Goal: Task Accomplishment & Management: Use online tool/utility

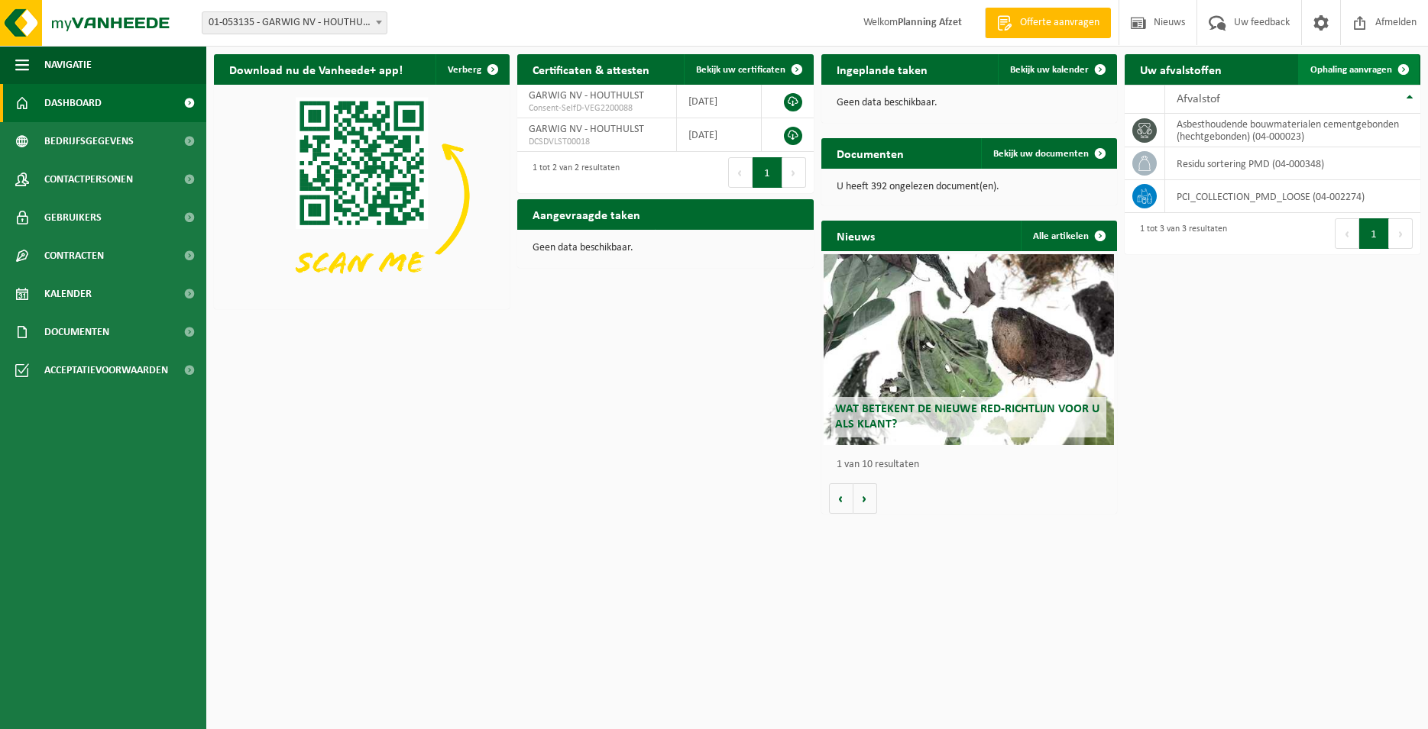
click at [1346, 72] on span "Ophaling aanvragen" at bounding box center [1351, 70] width 82 height 10
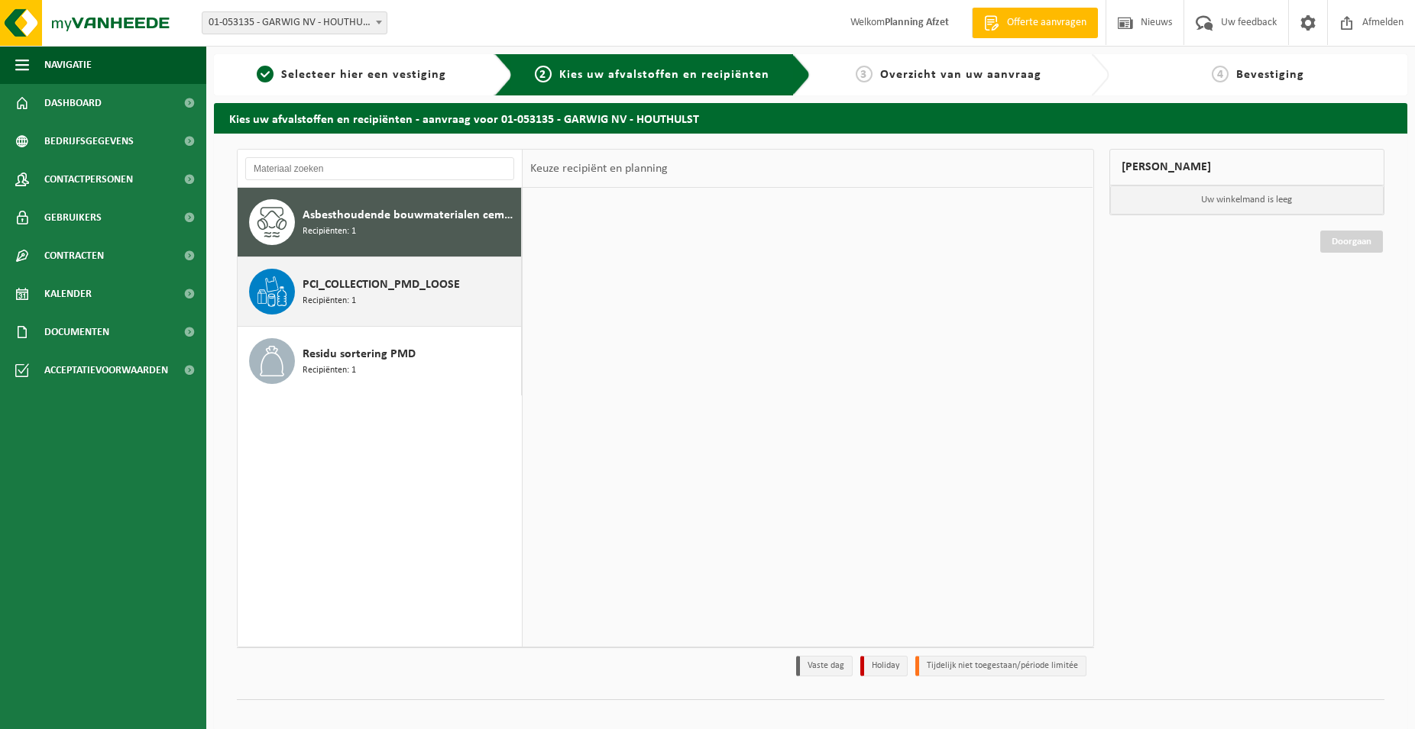
click at [335, 292] on span "PCI_COLLECTION_PMD_LOOSE" at bounding box center [380, 285] width 157 height 18
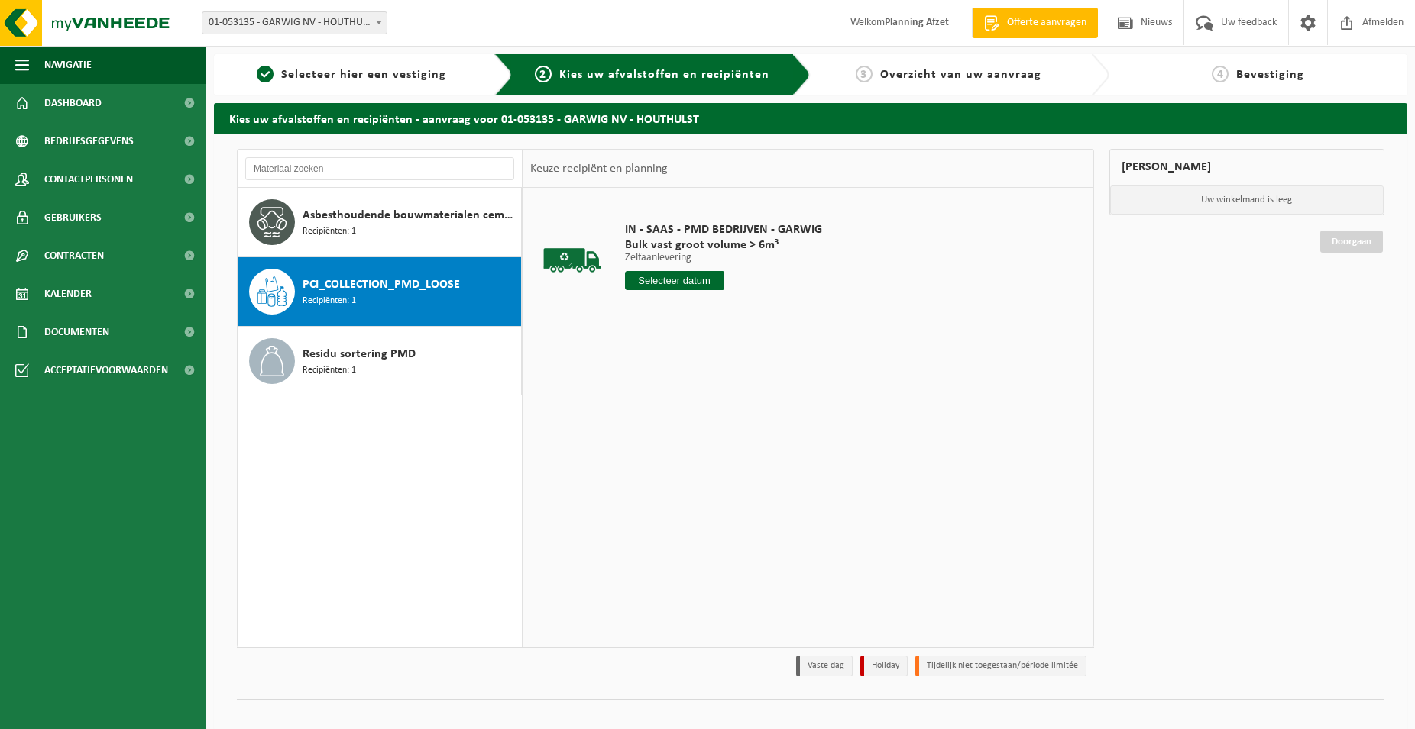
click at [695, 277] on input "text" at bounding box center [674, 280] width 99 height 19
click at [745, 440] on div "22" at bounding box center [746, 441] width 27 height 24
type input "Van 2025-08-22"
type input "2"
click at [707, 306] on input "2" at bounding box center [674, 309] width 99 height 20
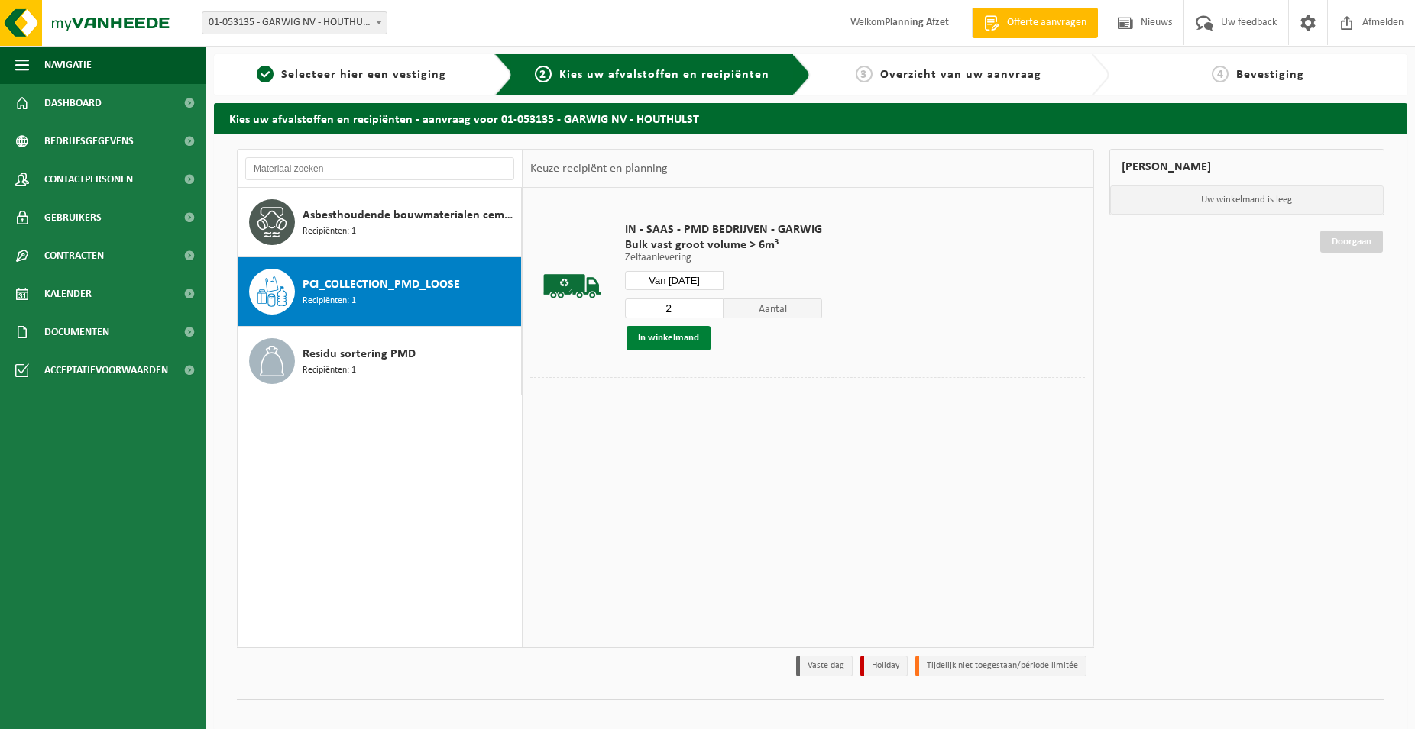
click at [668, 336] on button "In winkelmand" at bounding box center [668, 338] width 84 height 24
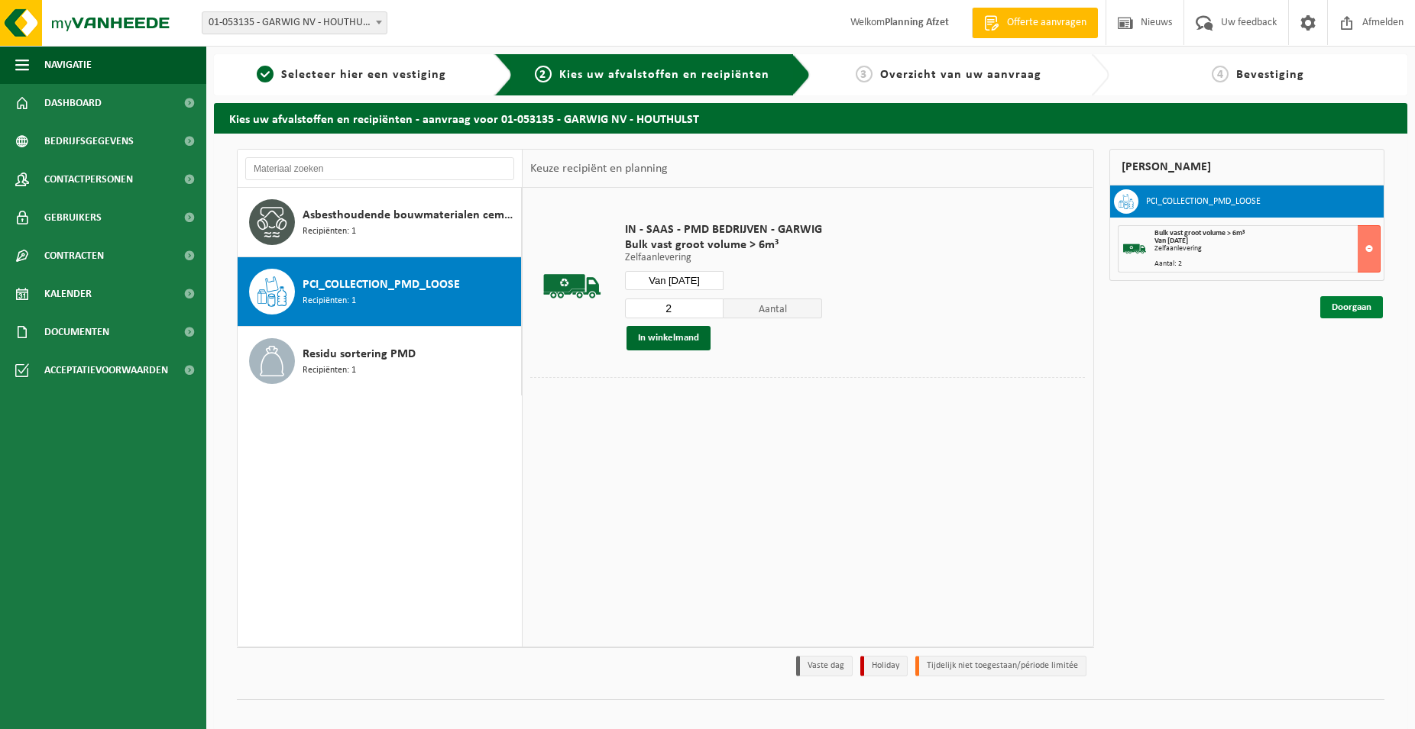
click at [1347, 306] on link "Doorgaan" at bounding box center [1351, 307] width 63 height 22
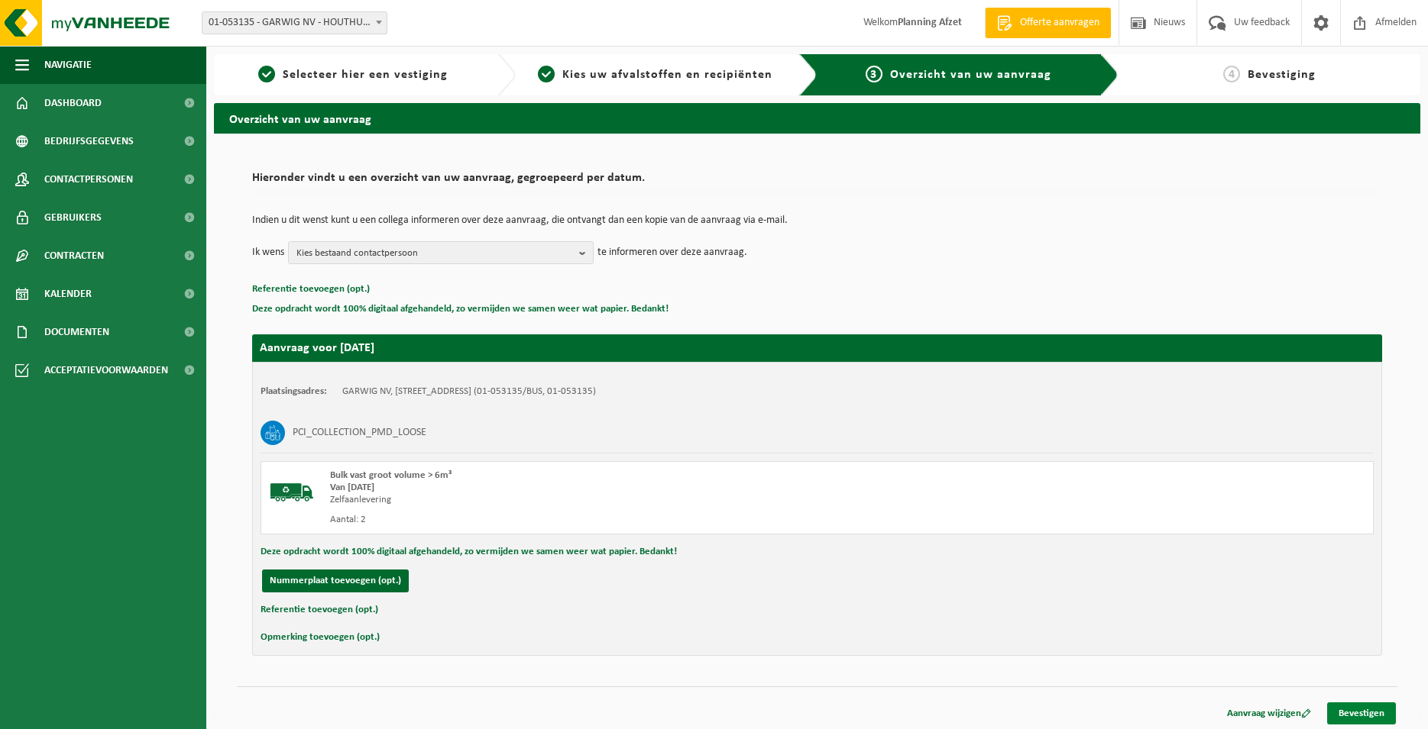
click at [1360, 713] on link "Bevestigen" at bounding box center [1361, 714] width 69 height 22
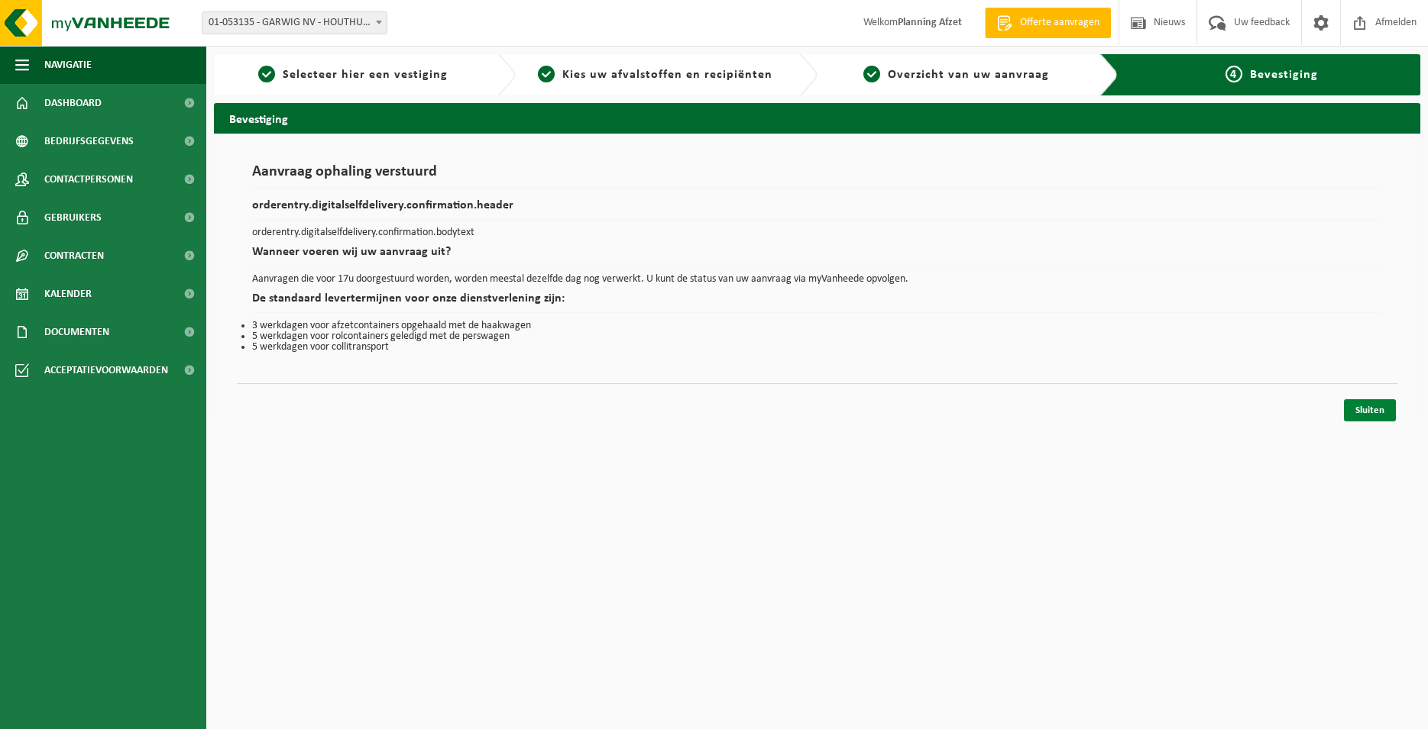
click at [1376, 413] on link "Sluiten" at bounding box center [1370, 410] width 52 height 22
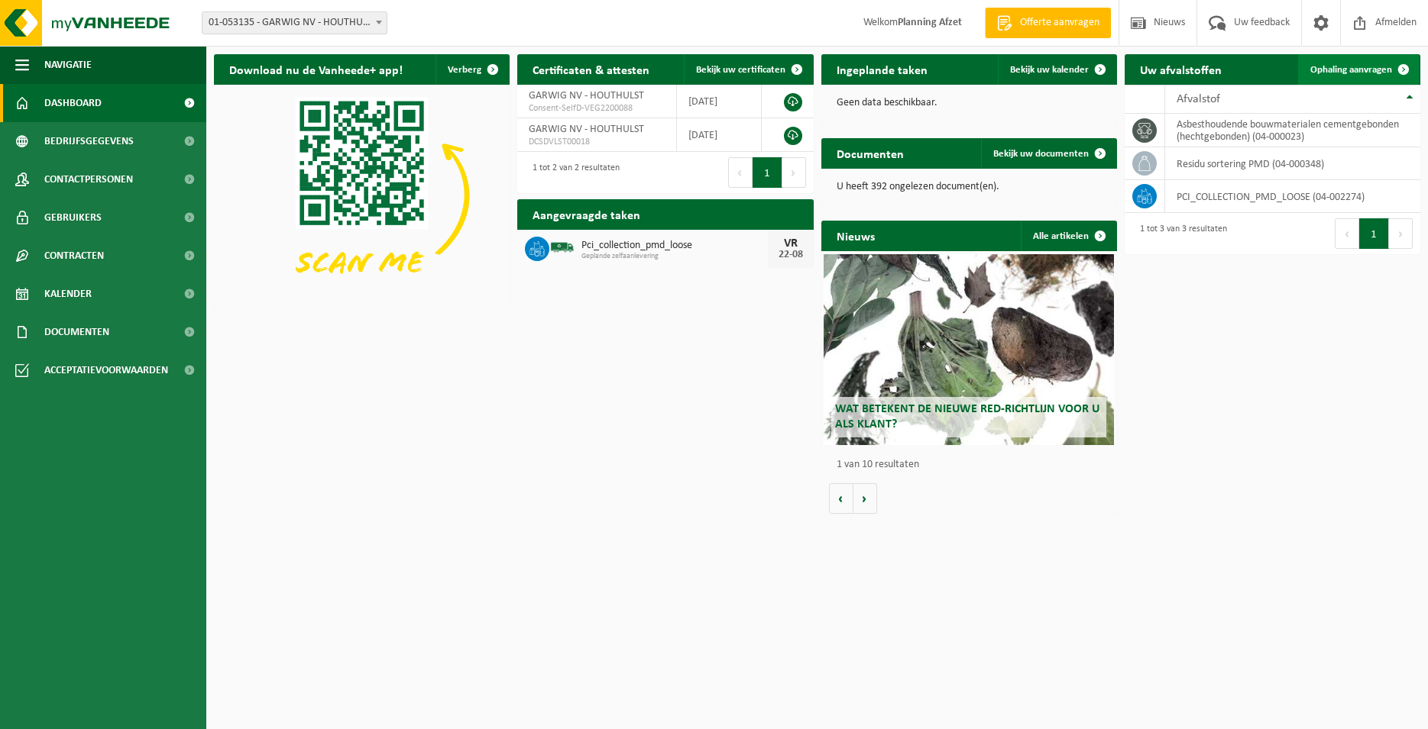
click at [1353, 75] on span "Ophaling aanvragen" at bounding box center [1351, 70] width 82 height 10
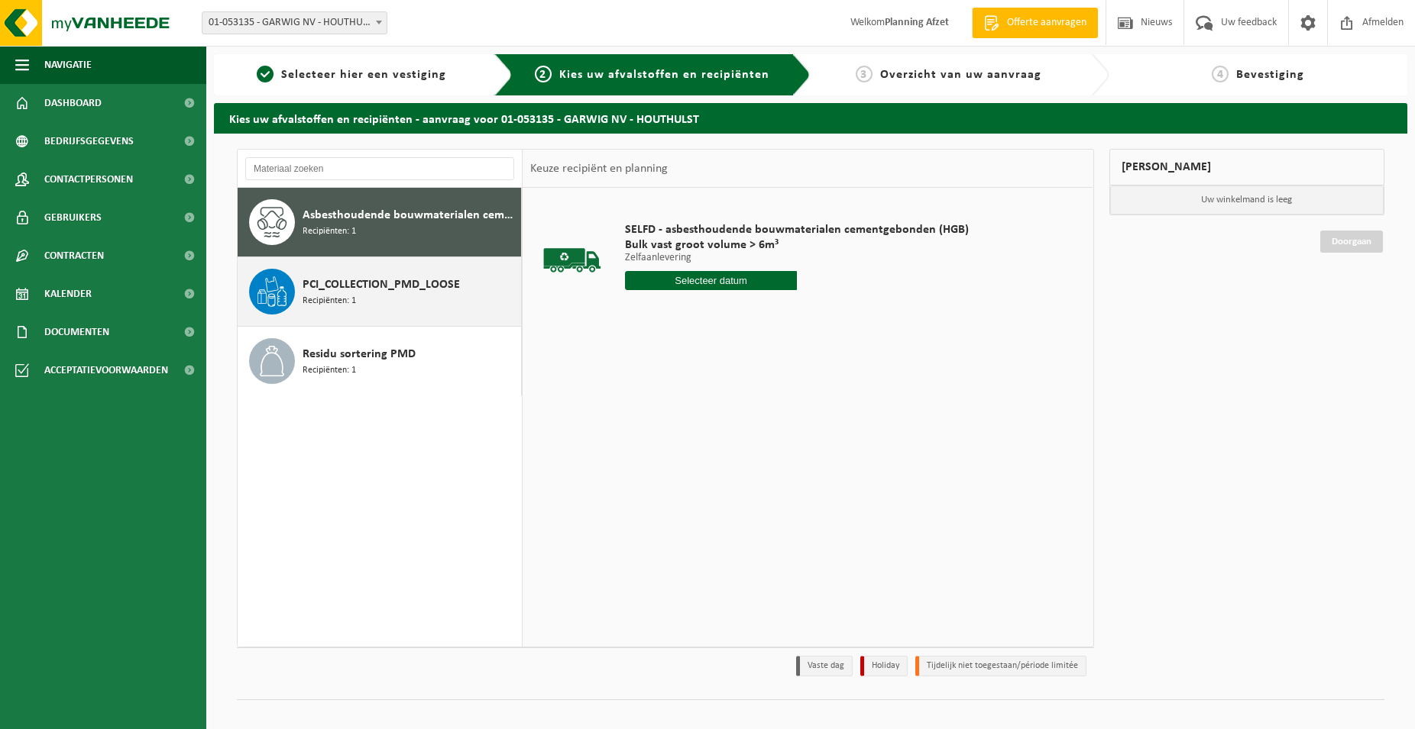
click at [309, 299] on span "Recipiënten: 1" at bounding box center [328, 301] width 53 height 15
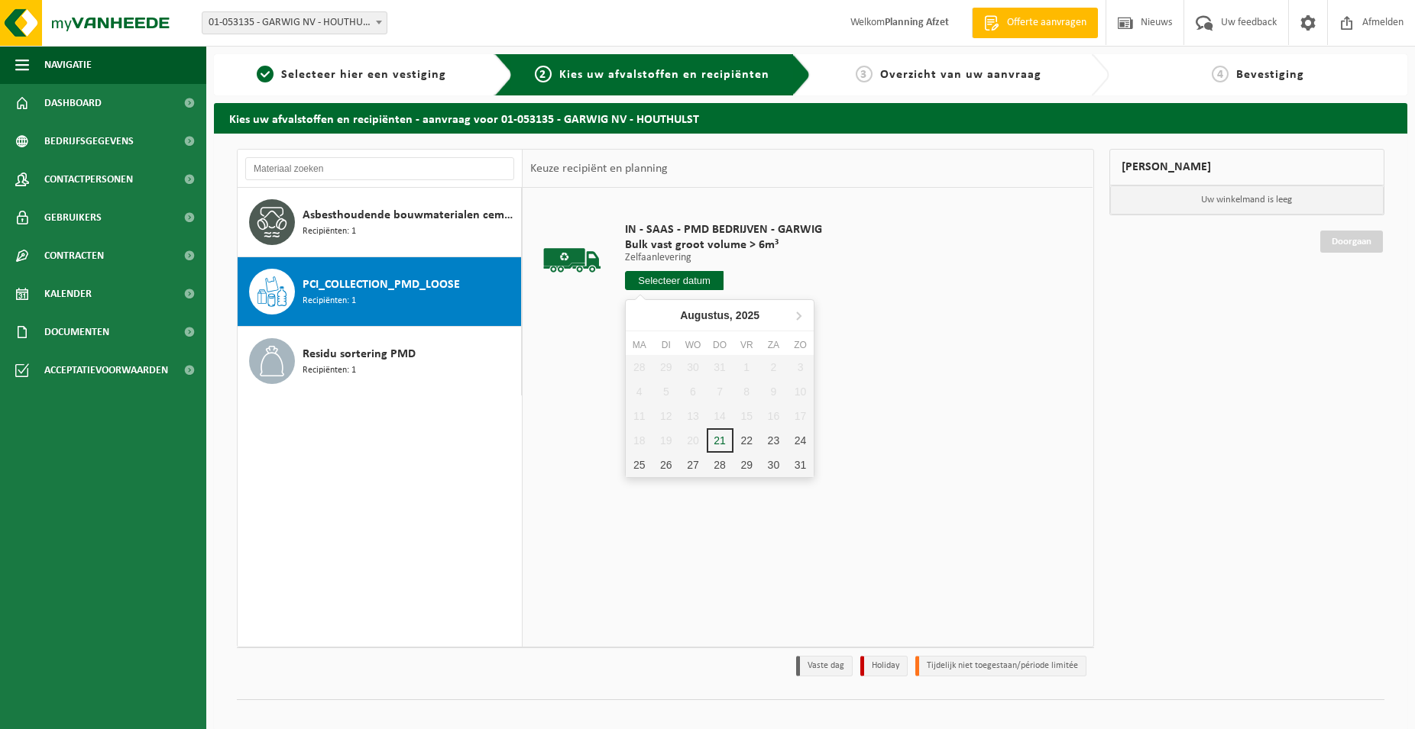
click at [684, 286] on input "text" at bounding box center [674, 280] width 99 height 19
click at [744, 441] on div "22" at bounding box center [746, 441] width 27 height 24
type input "Van 2025-08-22"
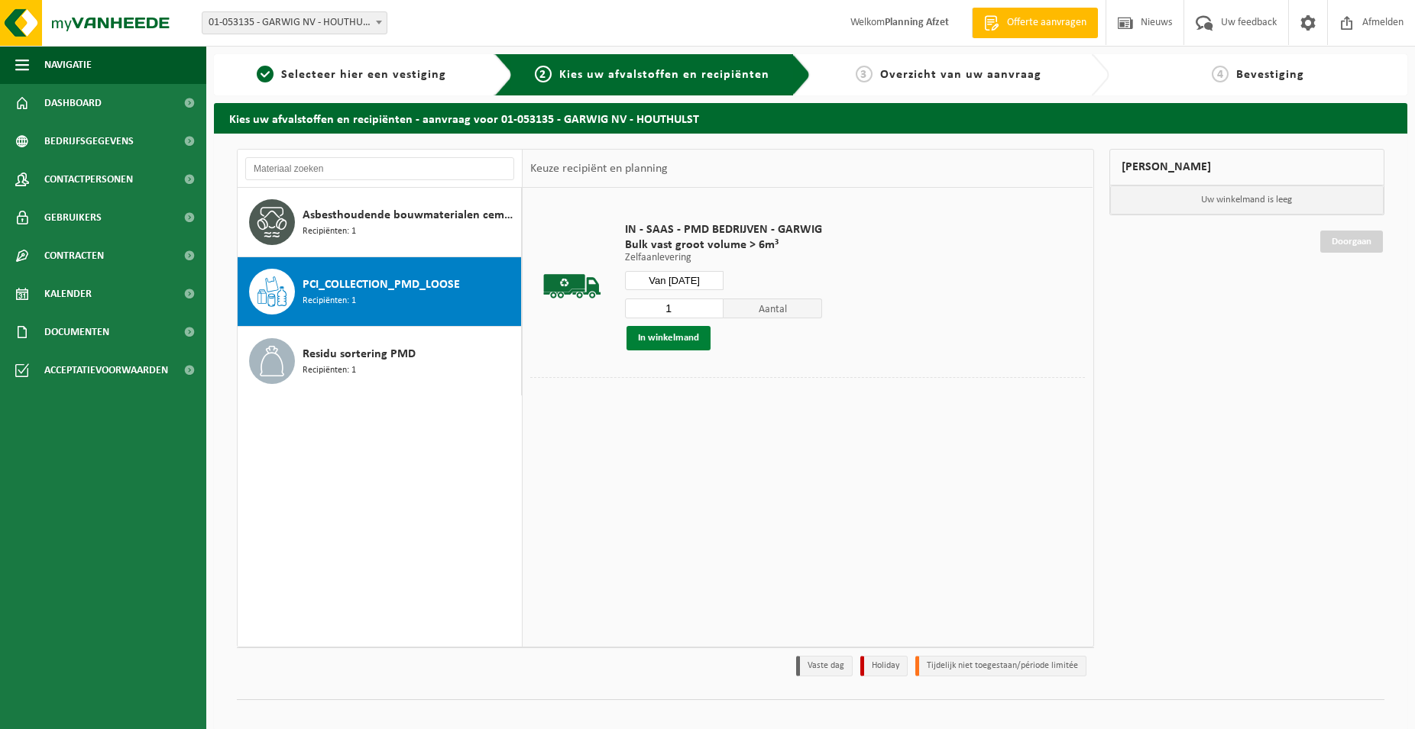
click at [661, 341] on button "In winkelmand" at bounding box center [668, 338] width 84 height 24
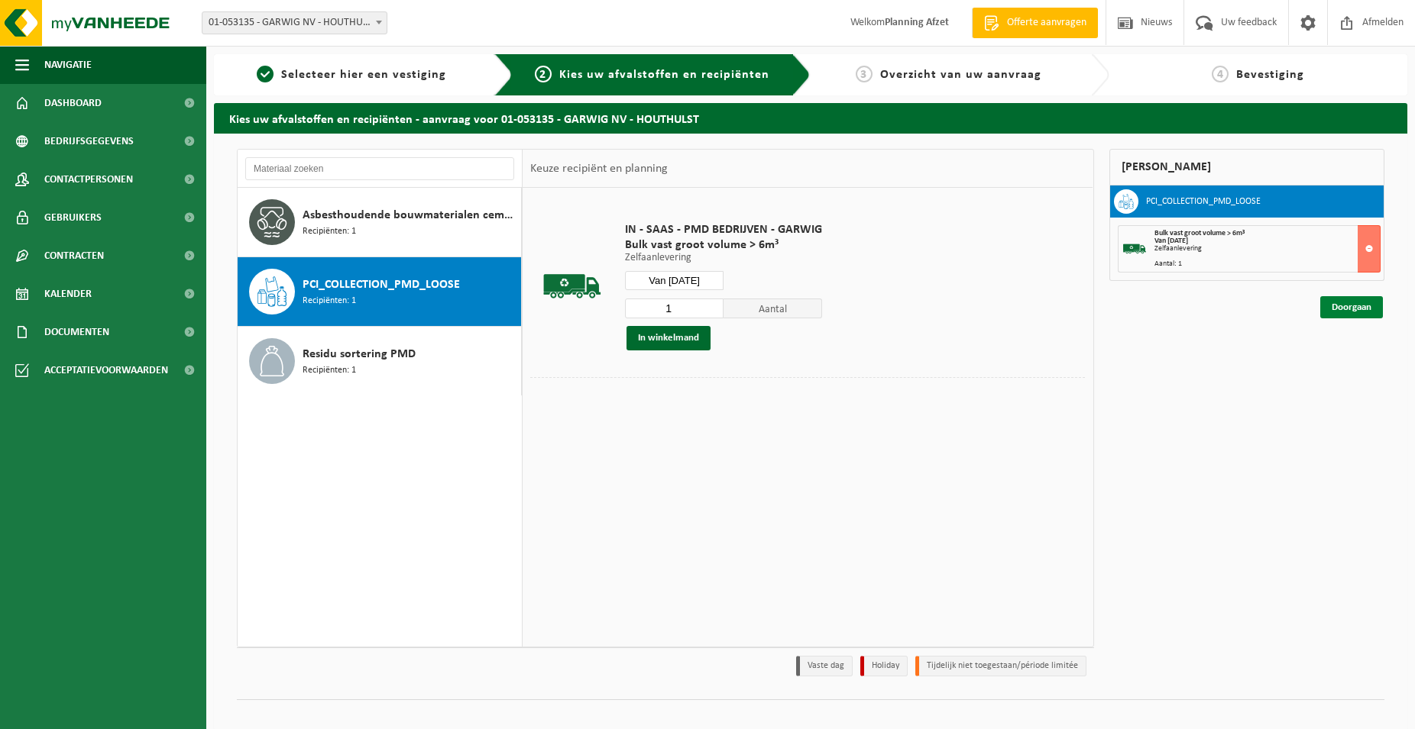
click at [1350, 315] on link "Doorgaan" at bounding box center [1351, 307] width 63 height 22
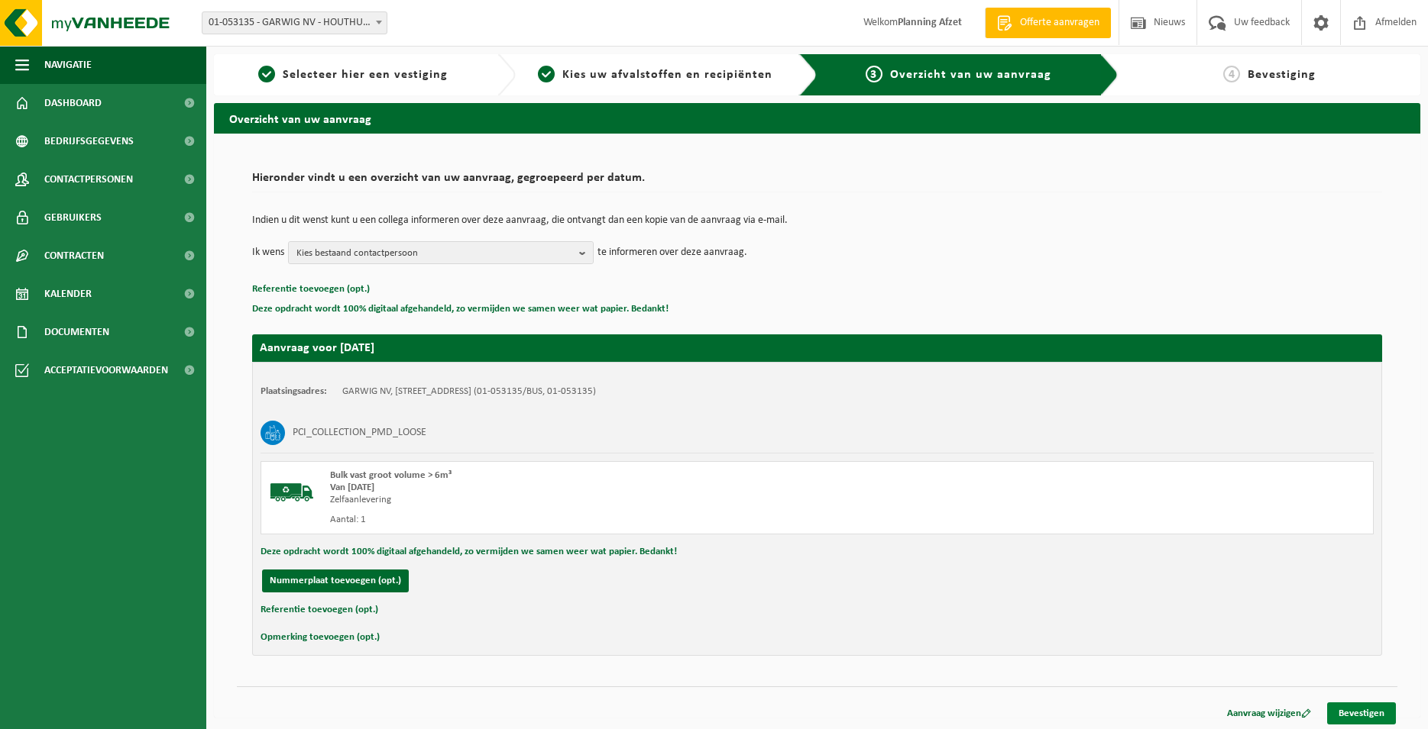
click at [1357, 709] on link "Bevestigen" at bounding box center [1361, 714] width 69 height 22
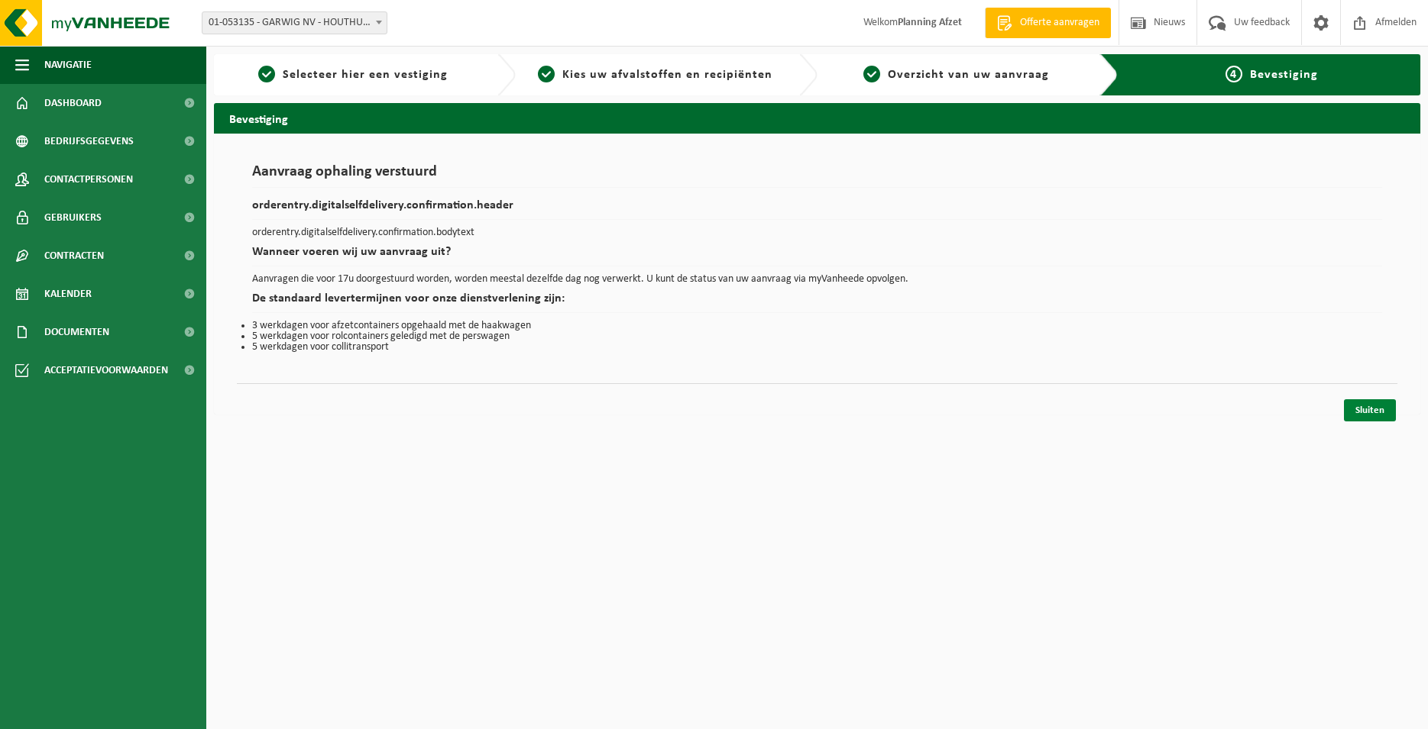
click at [1359, 416] on link "Sluiten" at bounding box center [1370, 410] width 52 height 22
